Goal: Find specific page/section: Find specific page/section

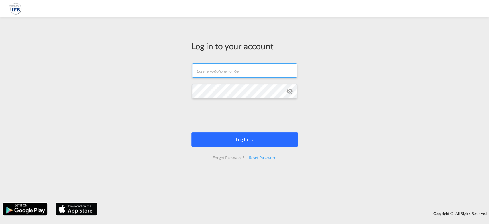
type input "[EMAIL_ADDRESS][PERSON_NAME][DOMAIN_NAME]"
click at [238, 141] on button "Log In" at bounding box center [244, 139] width 106 height 14
